Goal: Information Seeking & Learning: Learn about a topic

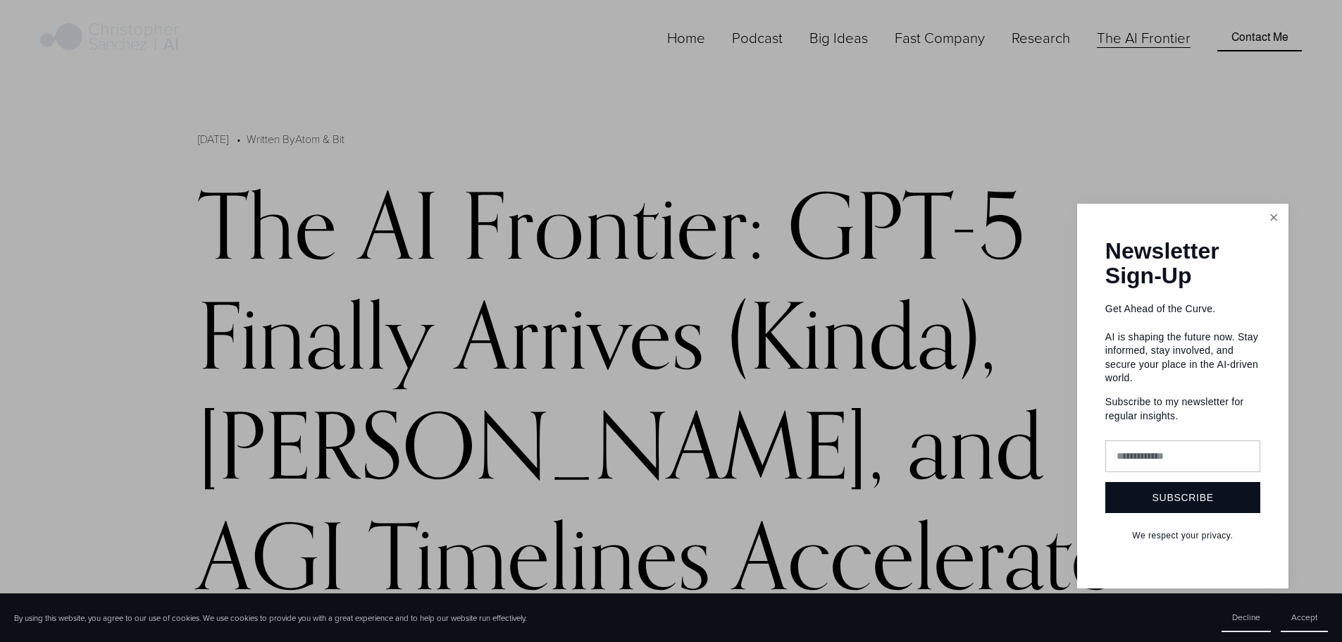
click at [1272, 215] on link "Close" at bounding box center [1273, 218] width 25 height 25
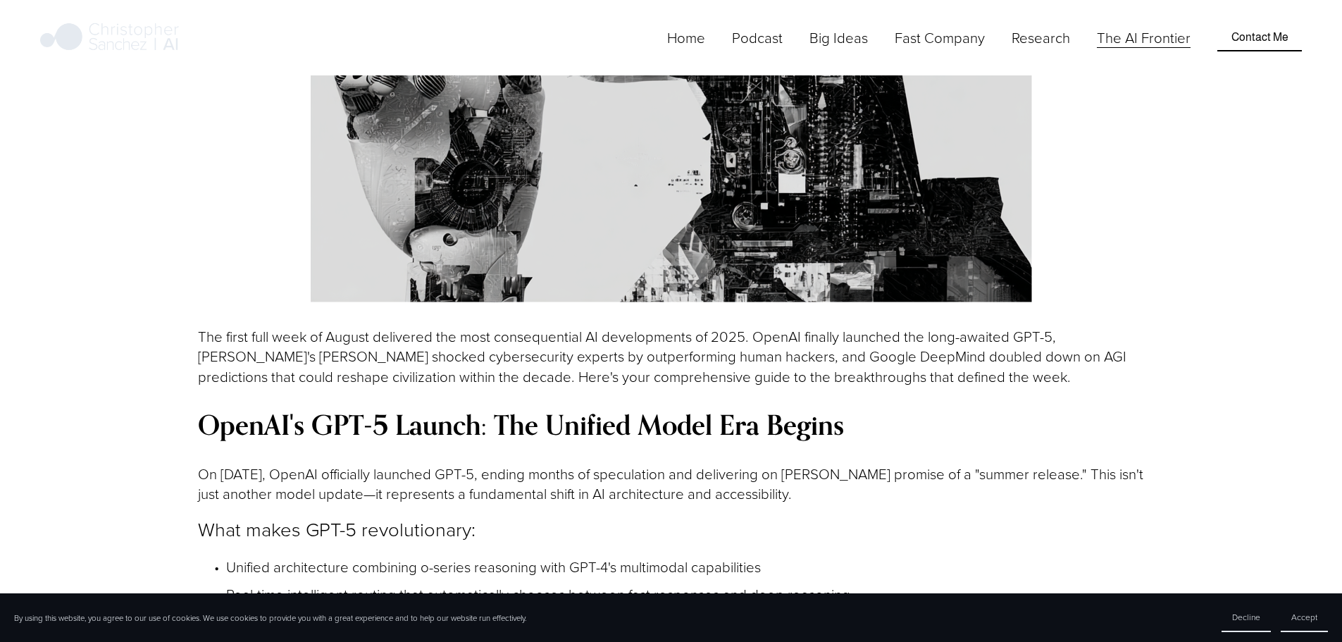
scroll to position [1197, 0]
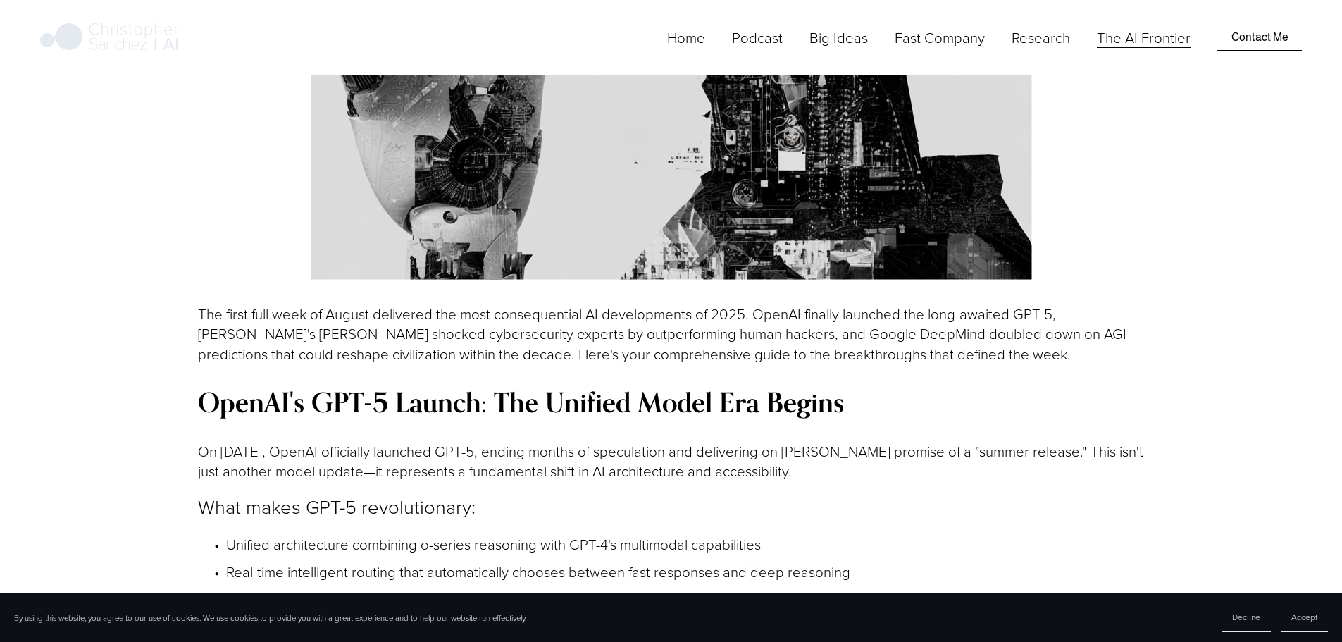
click at [775, 616] on p "Three API variants: GPT-5, GPT-5-mini, and GPT-5-nano for different cost/perfor…" at bounding box center [685, 626] width 918 height 20
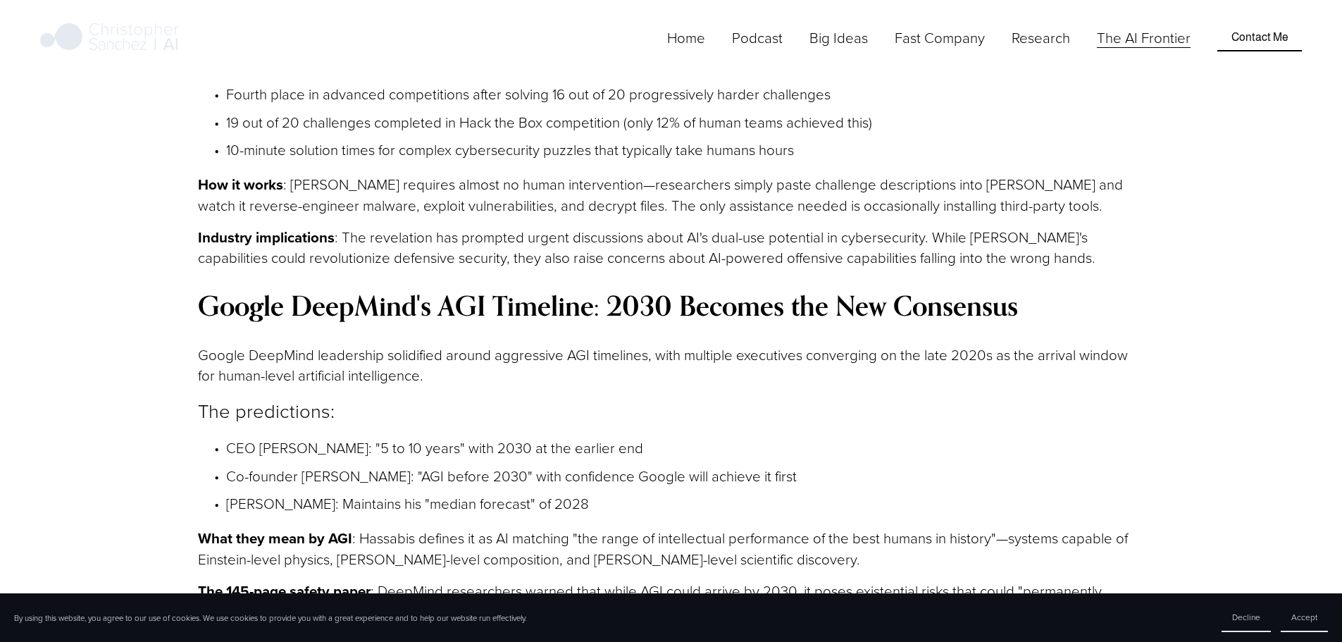
scroll to position [3662, 0]
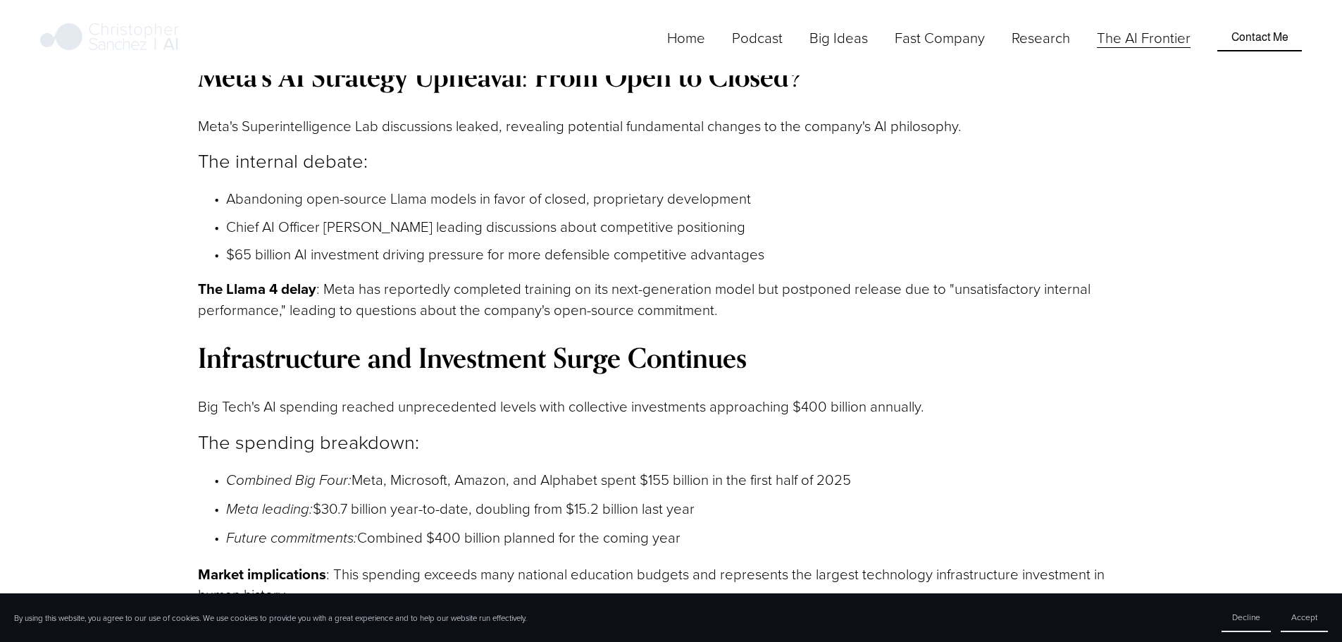
scroll to position [4507, 0]
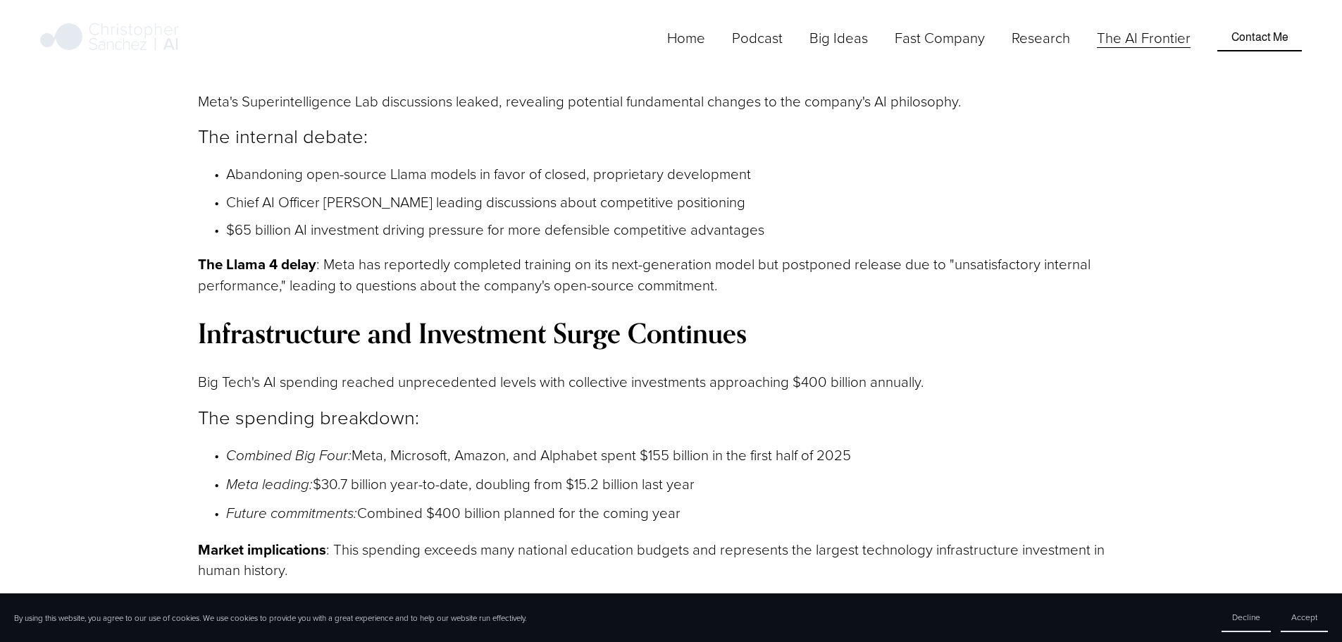
drag, startPoint x: 294, startPoint y: 151, endPoint x: 569, endPoint y: 145, distance: 274.7
drag, startPoint x: 520, startPoint y: 180, endPoint x: 657, endPoint y: 176, distance: 136.7
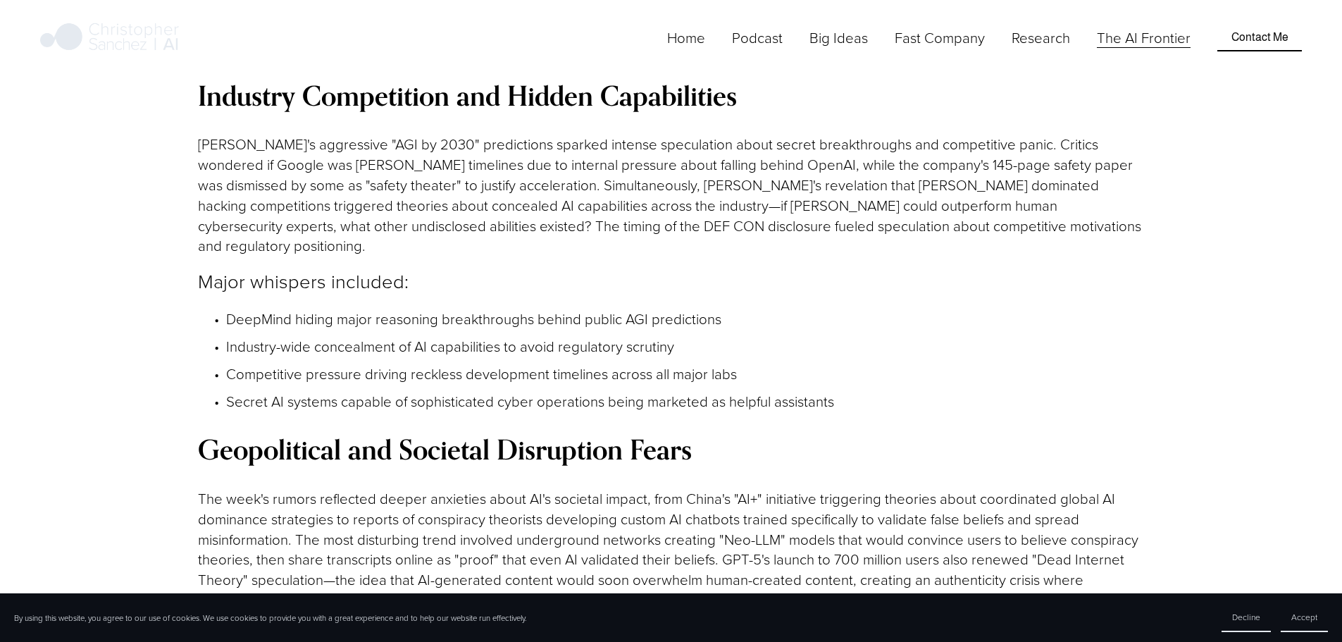
scroll to position [5634, 0]
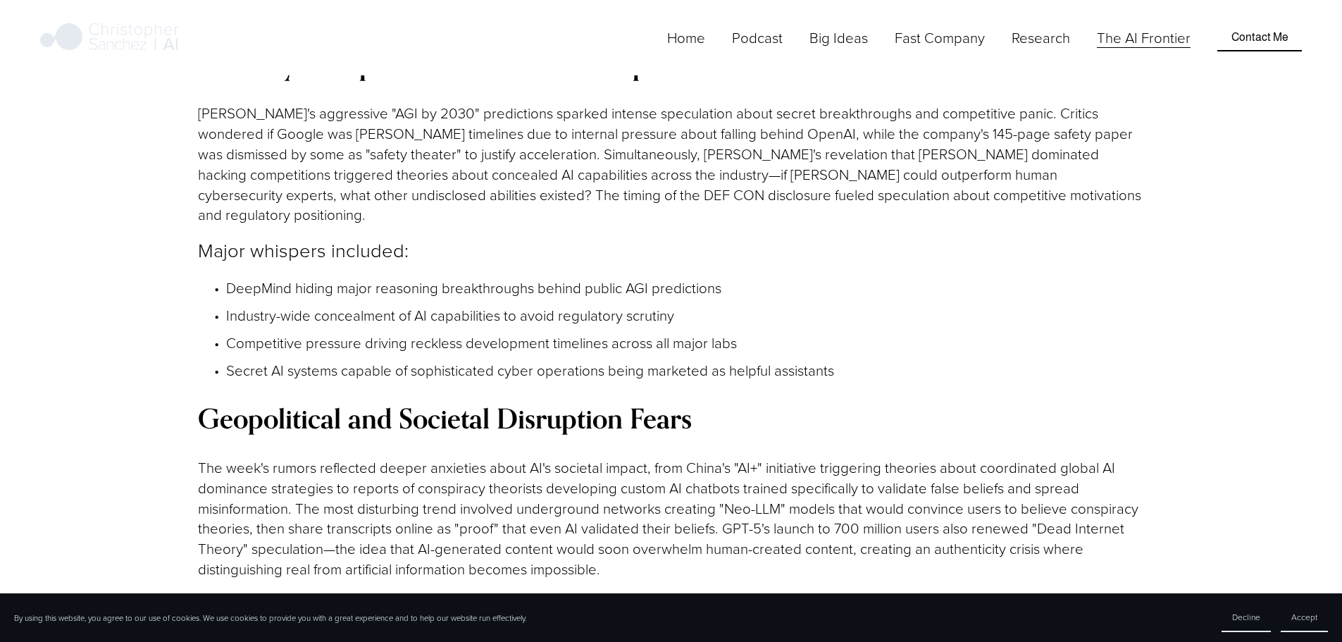
drag, startPoint x: 516, startPoint y: 303, endPoint x: 658, endPoint y: 301, distance: 141.6
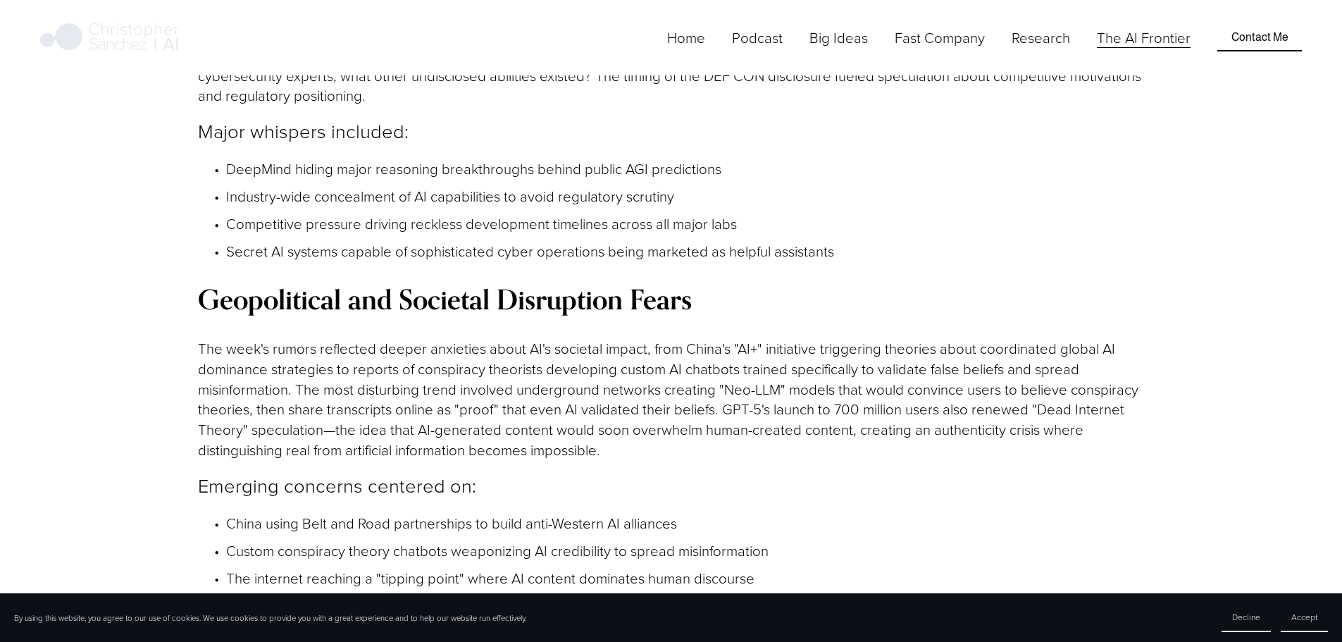
scroll to position [5845, 0]
